Goal: Find specific page/section: Find specific page/section

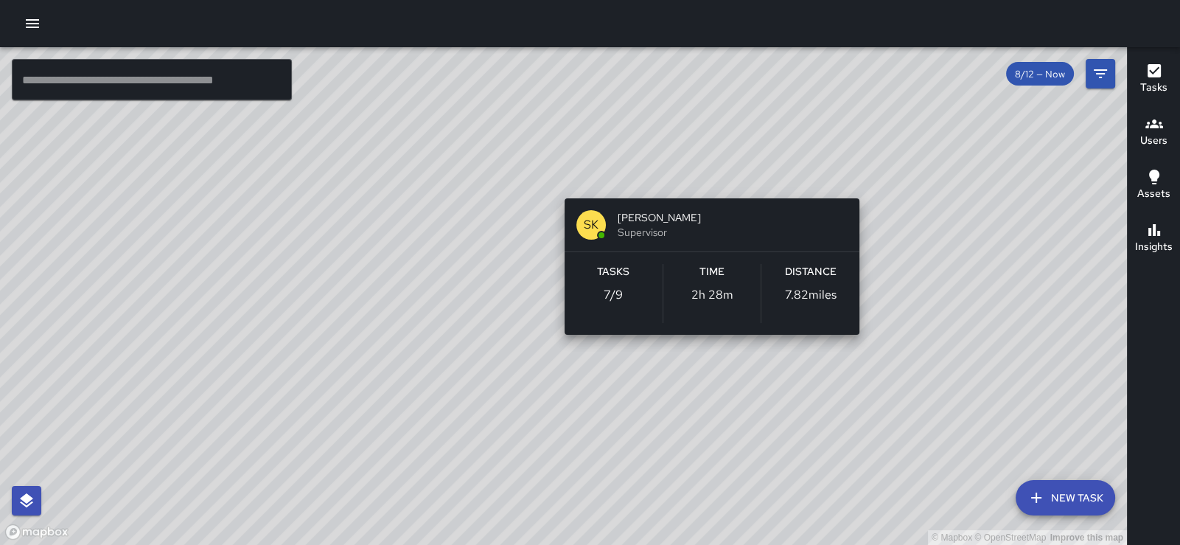
click at [706, 178] on div "© Mapbox © OpenStreetMap Improve this map SK SEAN KELLEY Supervisor Tasks 7 / 9…" at bounding box center [563, 295] width 1127 height 497
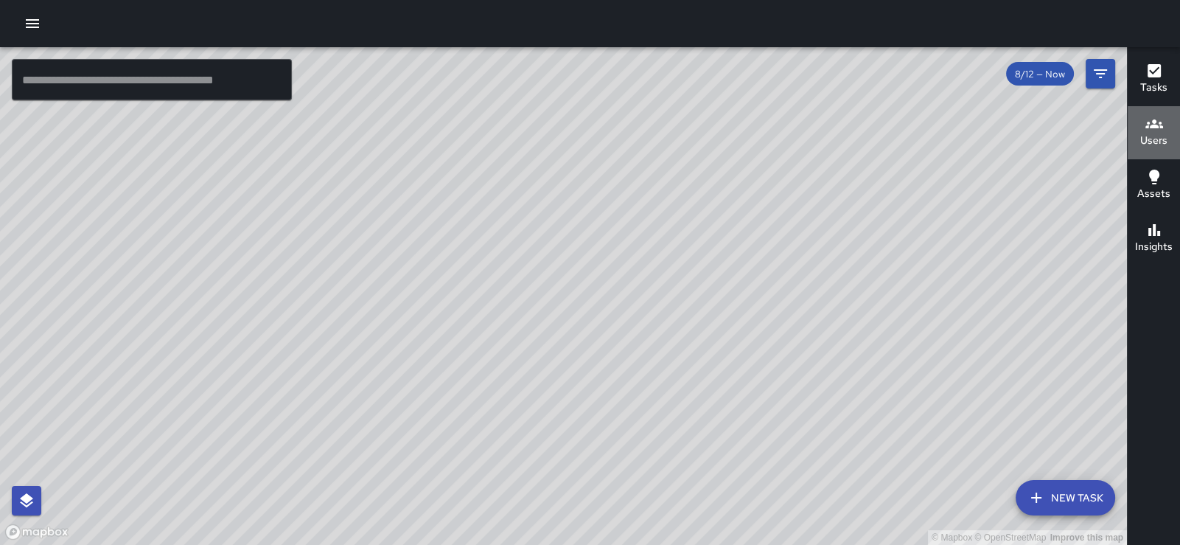
click at [1157, 125] on icon "button" at bounding box center [1154, 123] width 18 height 9
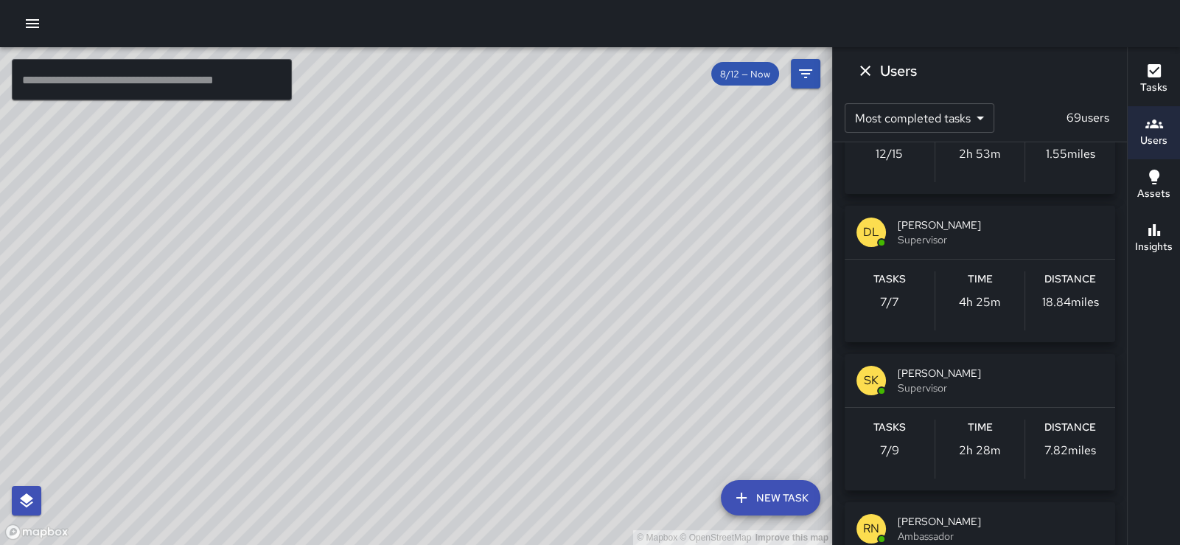
scroll to position [2819, 0]
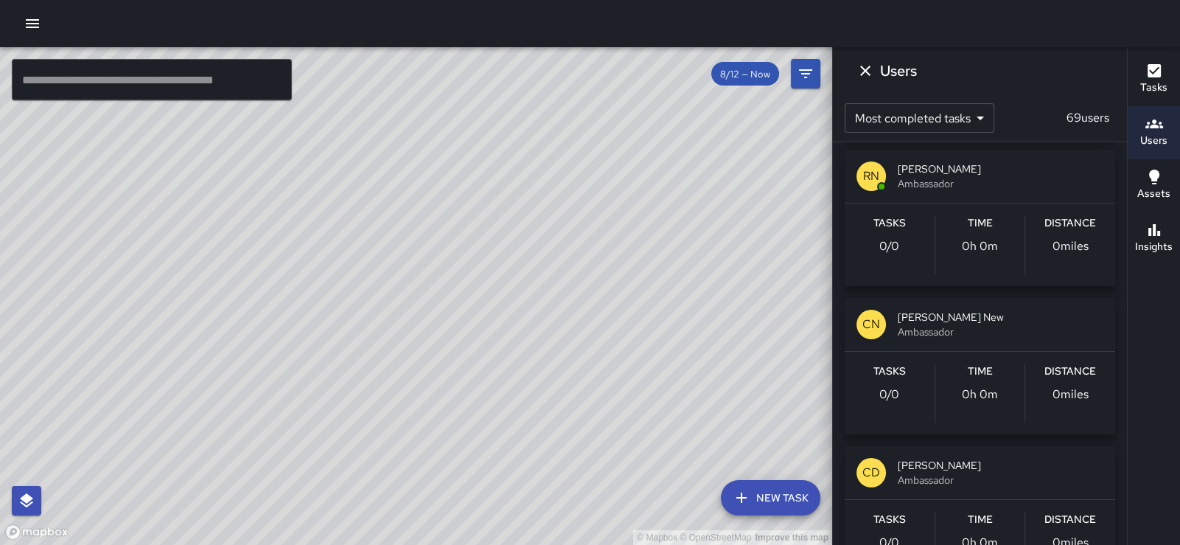
click at [944, 28] on span "SEAN KELLEY" at bounding box center [1000, 20] width 206 height 15
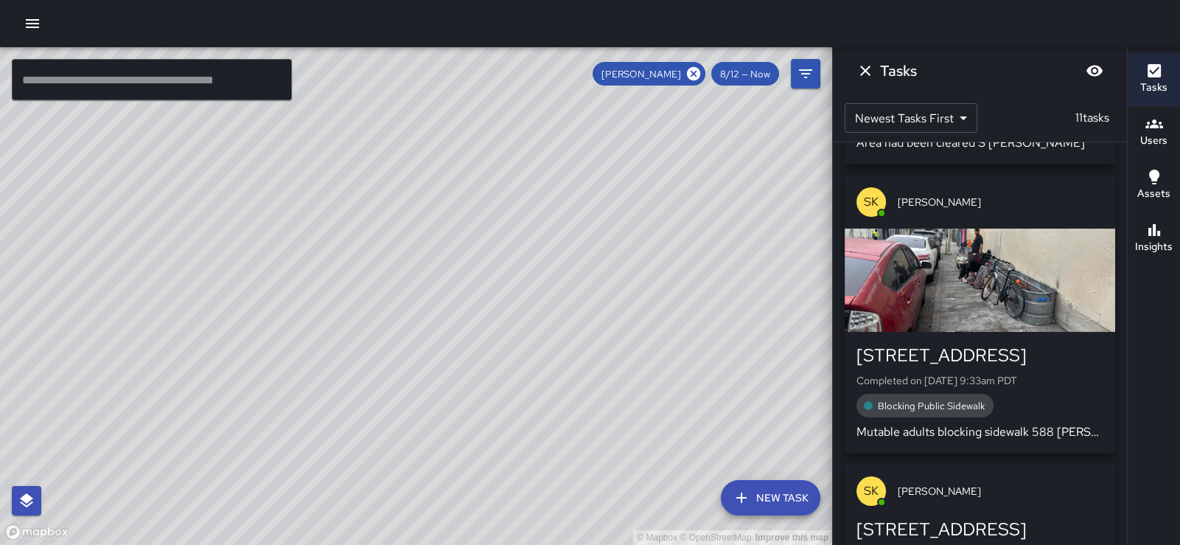
scroll to position [2292, 0]
